Goal: Task Accomplishment & Management: Manage account settings

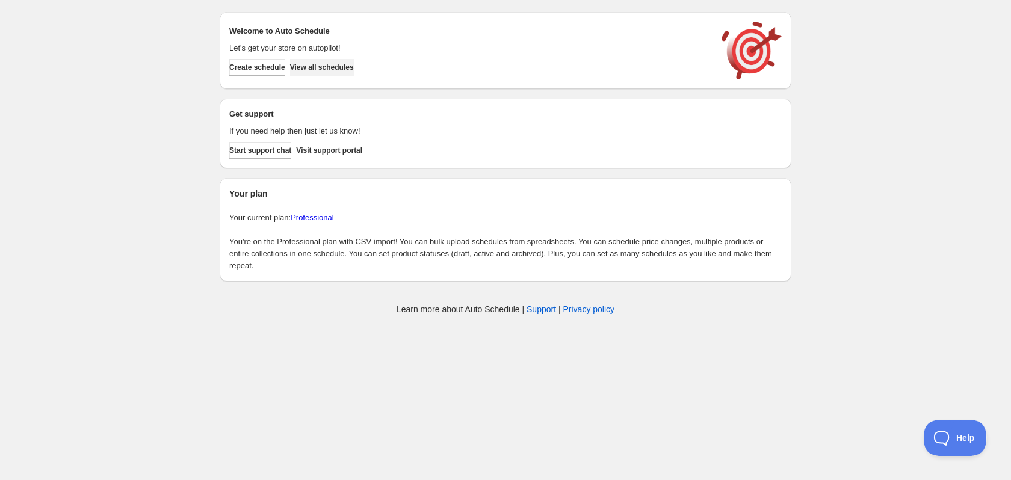
click at [329, 68] on span "View all schedules" at bounding box center [322, 68] width 64 height 10
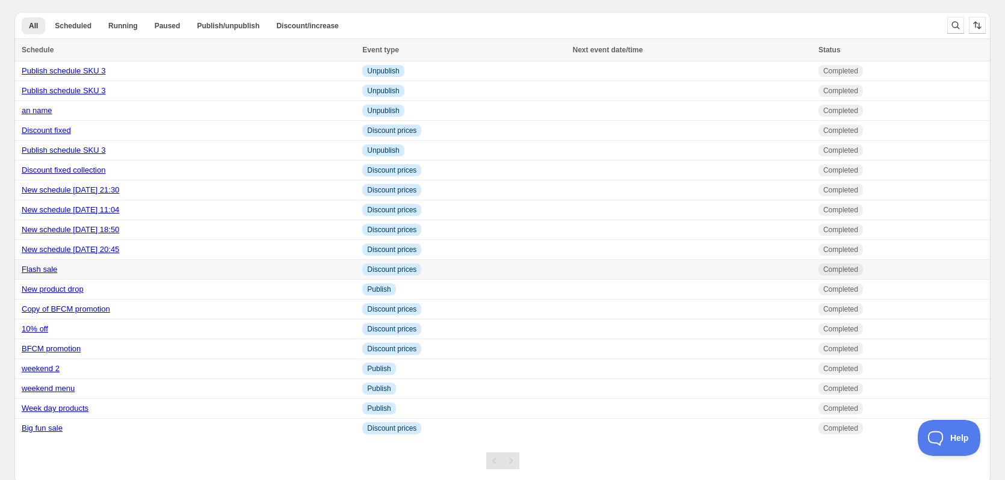
click at [51, 269] on link "Flash sale" at bounding box center [39, 269] width 35 height 9
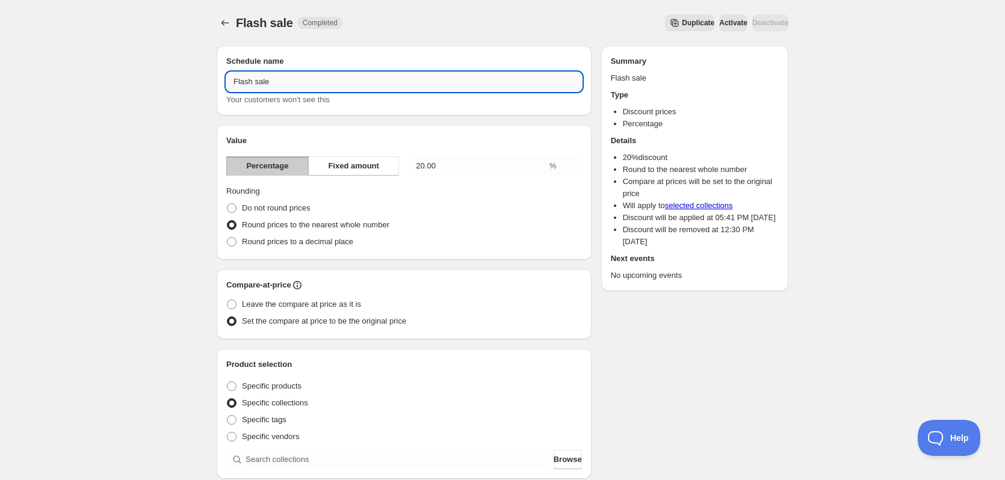
click at [298, 85] on input "Flash sale" at bounding box center [404, 81] width 356 height 19
type input "Flash saledddd"
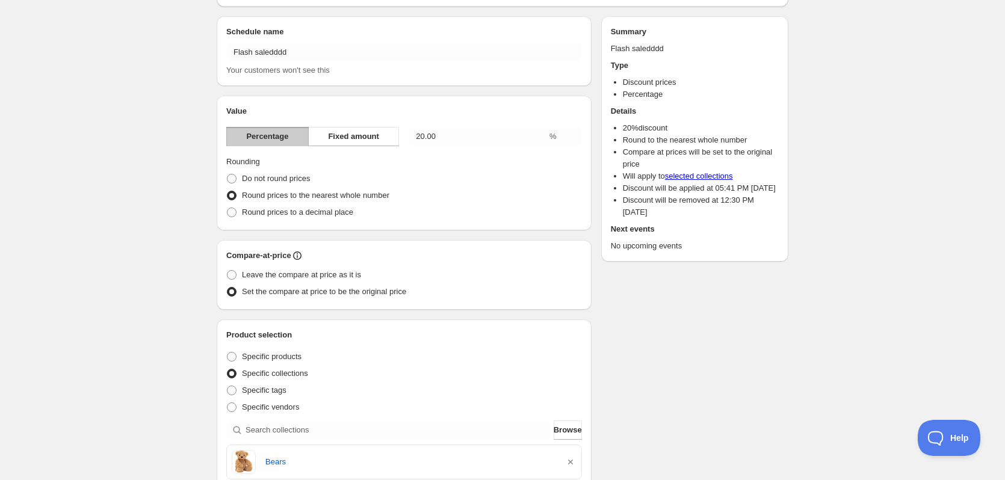
scroll to position [361, 0]
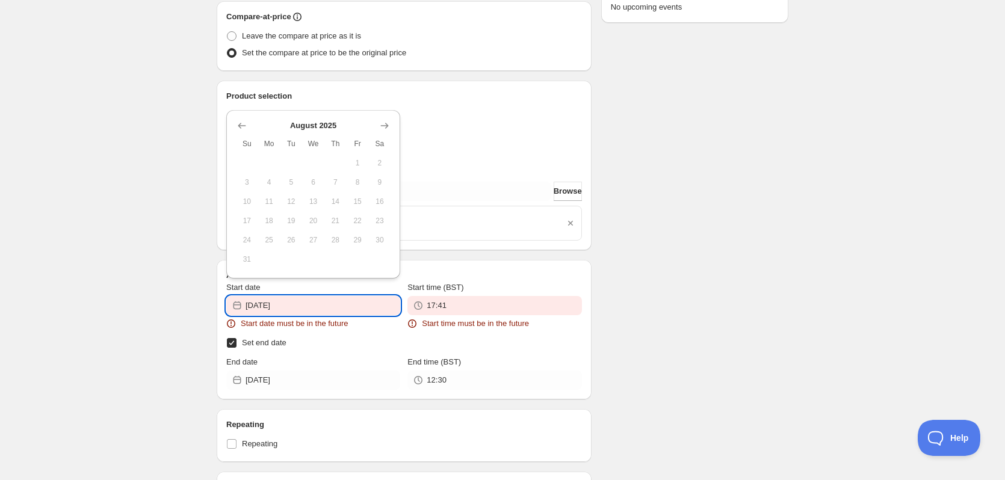
click at [359, 306] on input "2025-08-04" at bounding box center [322, 305] width 155 height 19
click at [381, 125] on icon "Show next month, September 2025" at bounding box center [384, 126] width 12 height 12
click at [381, 125] on div "Specific products" at bounding box center [404, 118] width 356 height 17
click at [330, 310] on input "2025-08-04" at bounding box center [322, 305] width 155 height 19
click at [381, 145] on icon "Show next month, October 2025" at bounding box center [385, 145] width 8 height 6
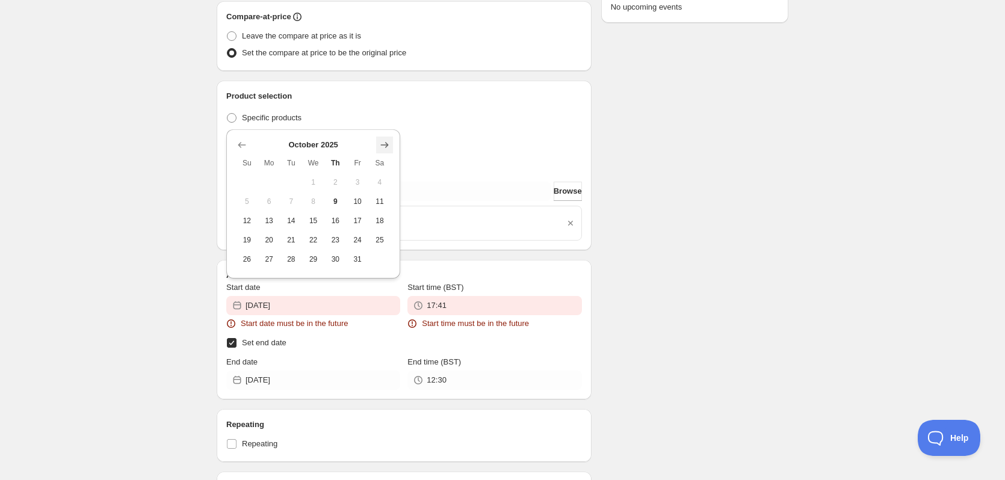
click at [381, 145] on icon "Show next month, November 2025" at bounding box center [385, 145] width 8 height 6
click at [359, 217] on span "21" at bounding box center [357, 221] width 13 height 10
type input "2025-11-21"
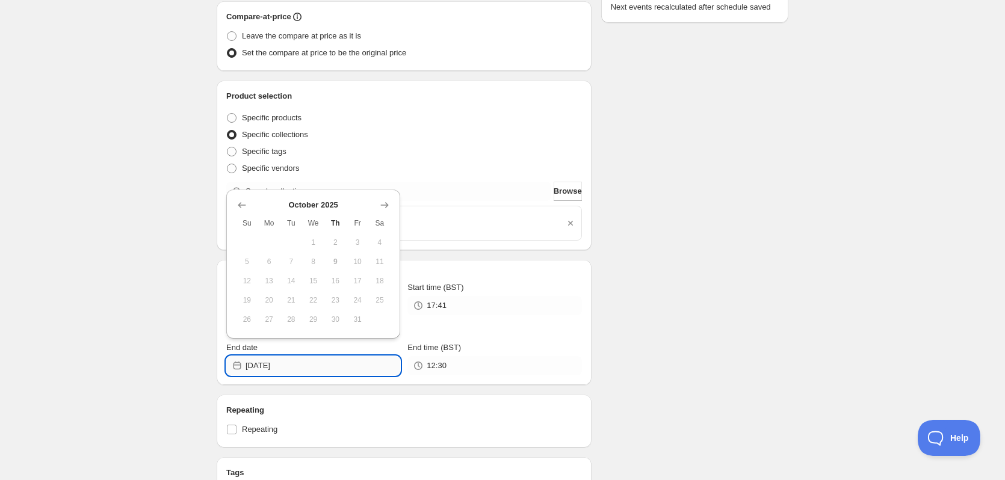
click at [323, 363] on input "2025-10-09" at bounding box center [322, 365] width 155 height 19
click at [386, 205] on icon "Show next month, November 2025" at bounding box center [384, 205] width 12 height 12
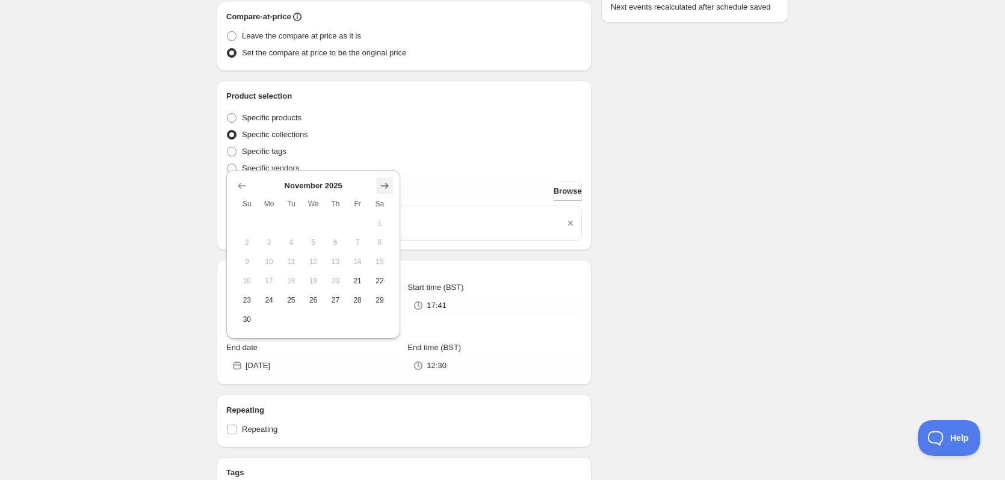
click at [386, 205] on th "Sa" at bounding box center [380, 203] width 22 height 19
click at [387, 185] on icon "Show next month, December 2025" at bounding box center [385, 186] width 8 height 6
click at [315, 316] on span "31" at bounding box center [313, 320] width 13 height 10
type input "2025-12-31"
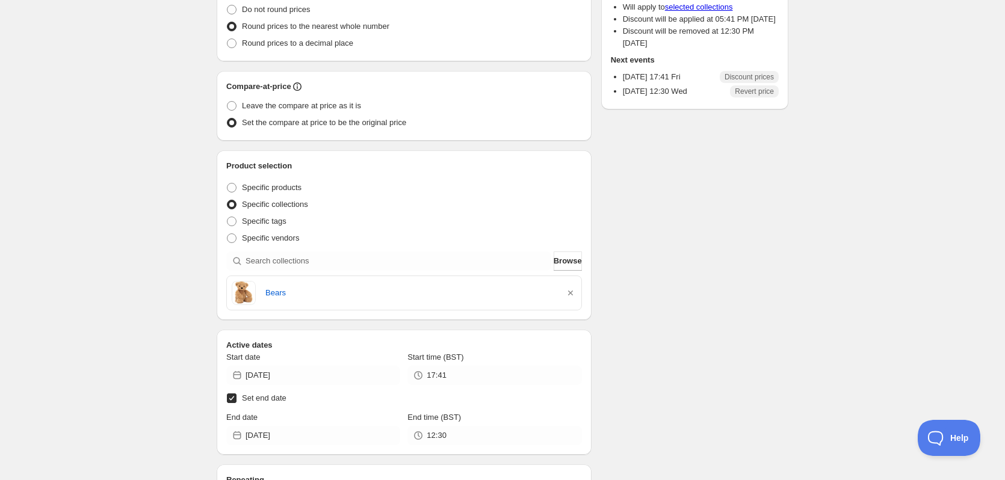
scroll to position [0, 0]
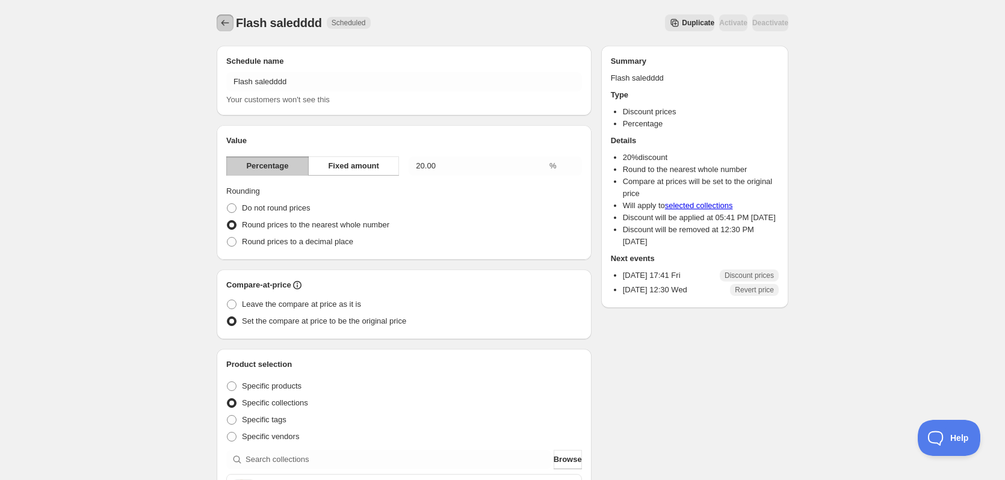
click at [220, 23] on icon "Schedules" at bounding box center [225, 23] width 12 height 12
